Goal: Navigation & Orientation: Find specific page/section

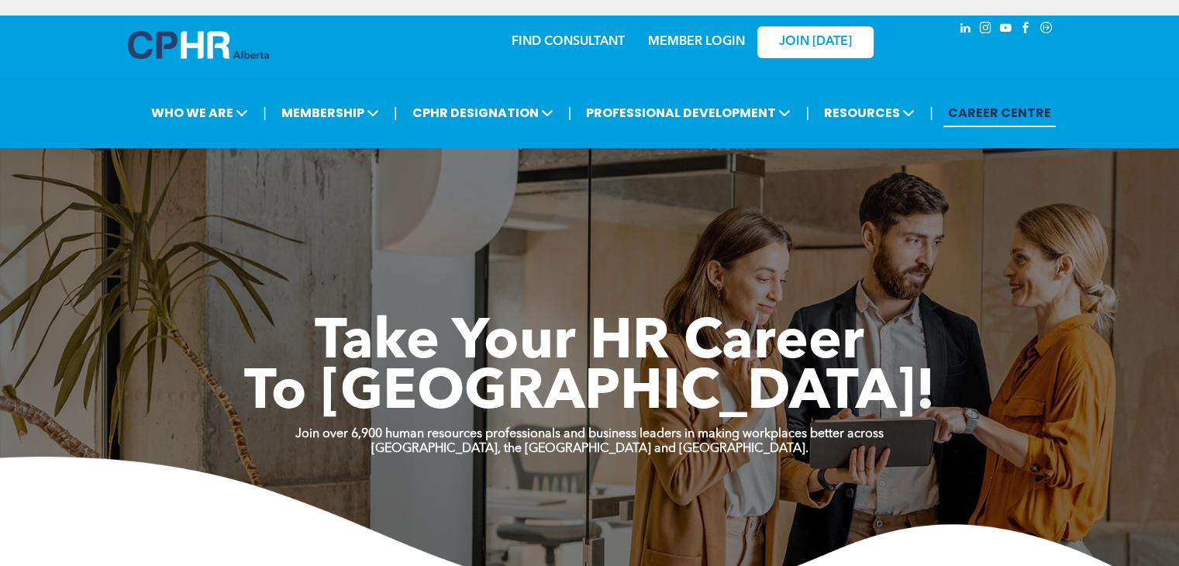
click at [713, 44] on link "MEMBER LOGIN" at bounding box center [696, 42] width 97 height 12
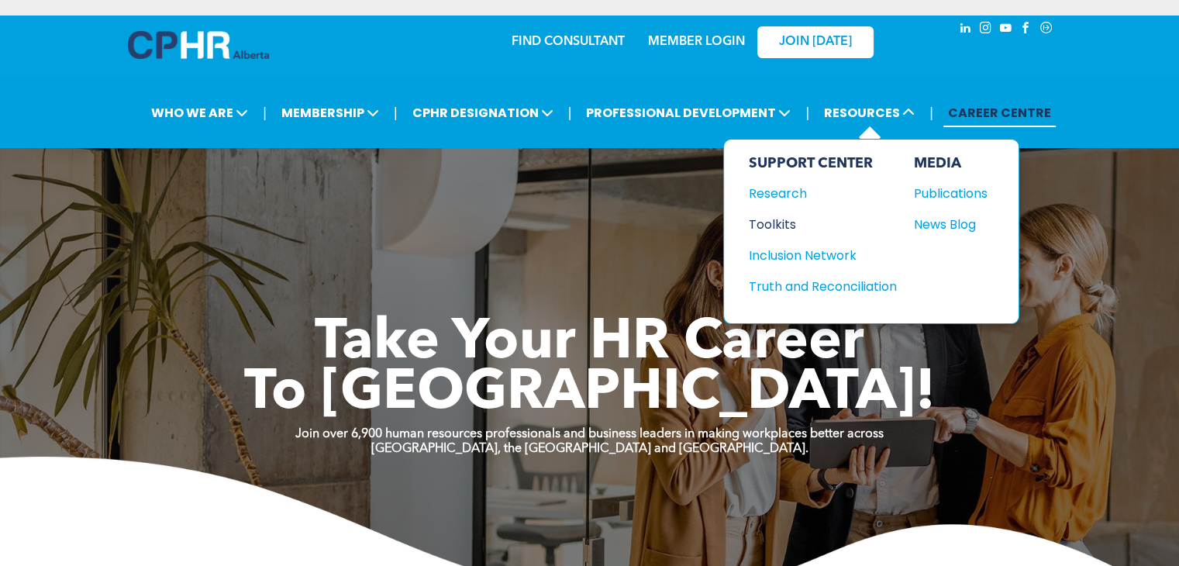
click at [779, 225] on div "Toolkits" at bounding box center [815, 224] width 133 height 19
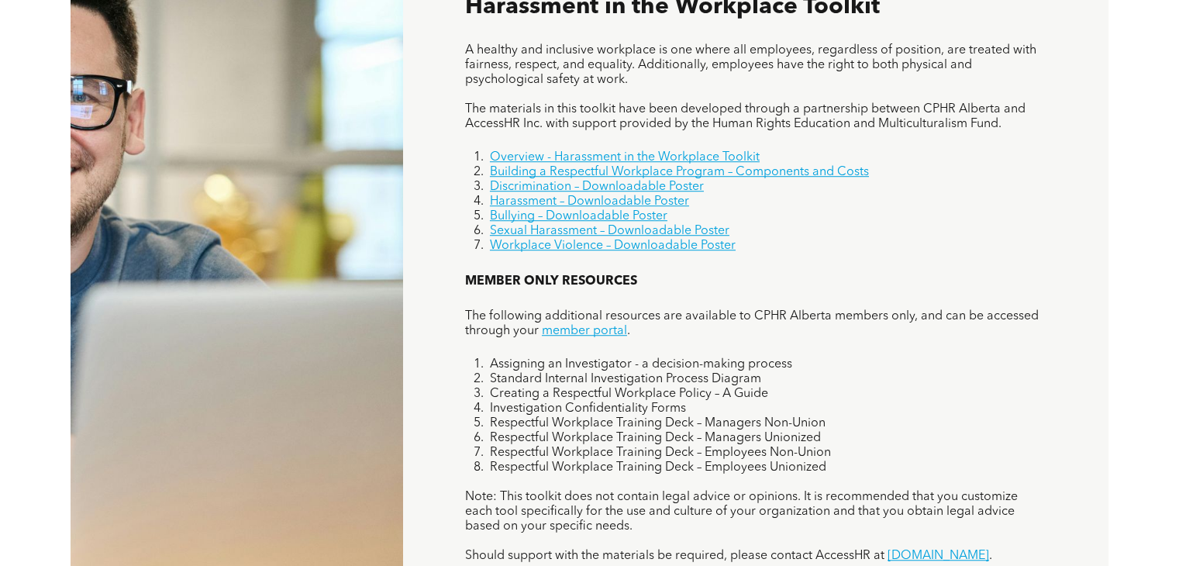
scroll to position [1085, 0]
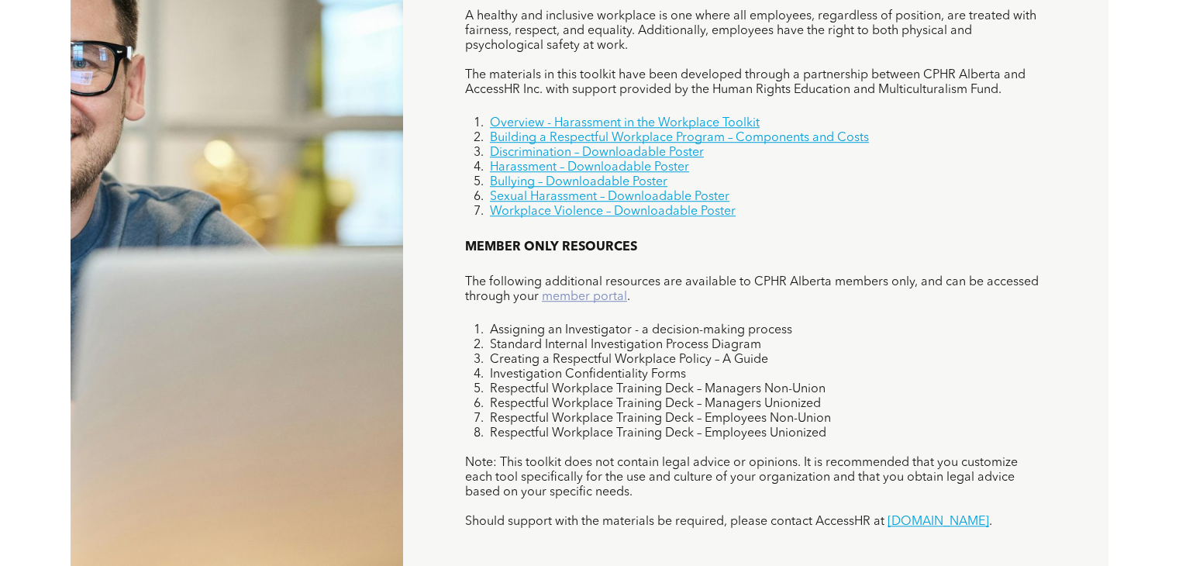
click at [598, 299] on link "member portal" at bounding box center [584, 297] width 85 height 12
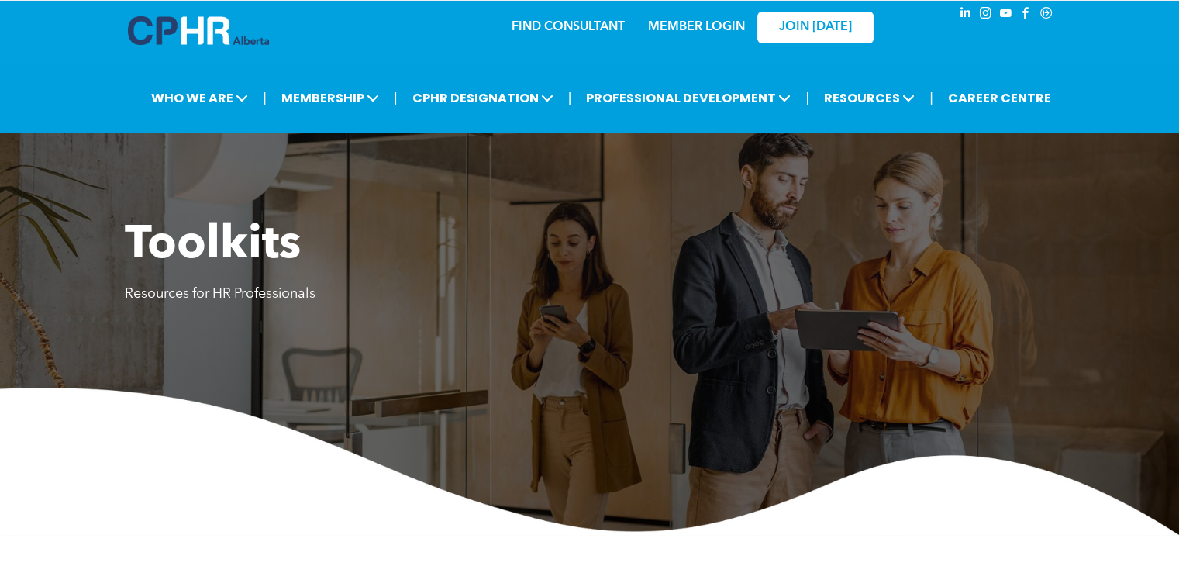
scroll to position [0, 0]
